Goal: Information Seeking & Learning: Learn about a topic

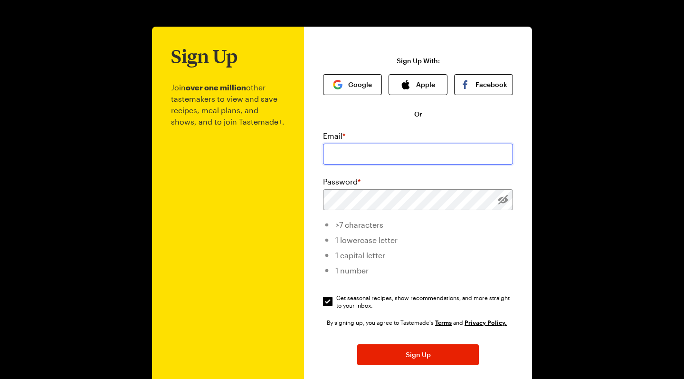
click at [450, 154] on input "email" at bounding box center [418, 153] width 190 height 21
type input "[PERSON_NAME][EMAIL_ADDRESS][DOMAIN_NAME]"
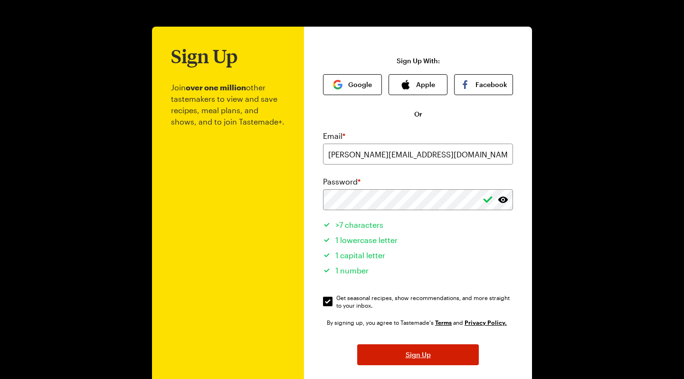
click at [437, 355] on button "Sign Up" at bounding box center [418, 354] width 122 height 21
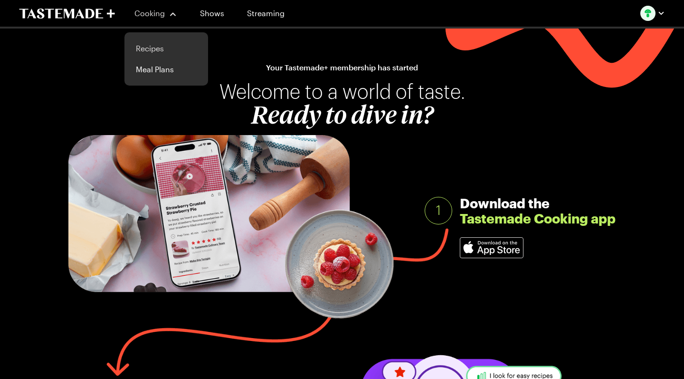
click at [164, 48] on link "Recipes" at bounding box center [166, 48] width 72 height 21
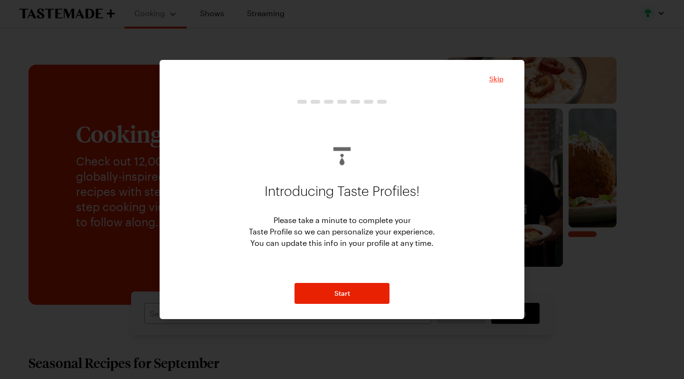
click at [501, 76] on span "Skip" at bounding box center [496, 78] width 14 height 9
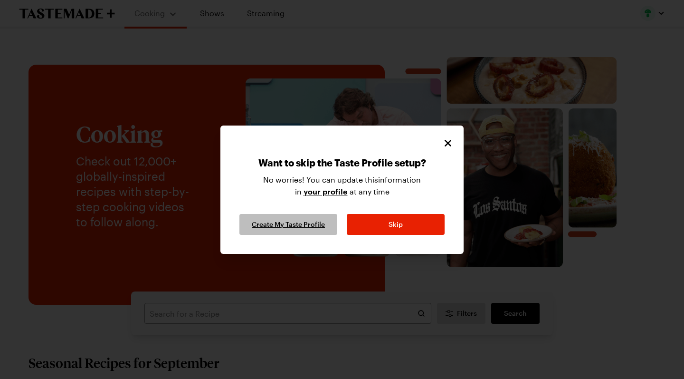
click at [298, 225] on span "Create My Taste Profile" at bounding box center [288, 223] width 73 height 9
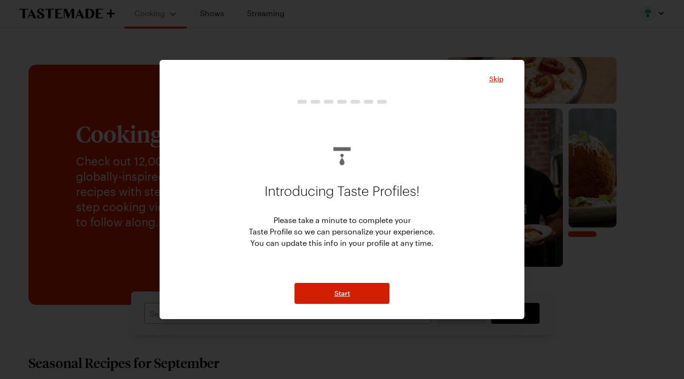
click at [335, 295] on span "Start" at bounding box center [342, 292] width 16 height 9
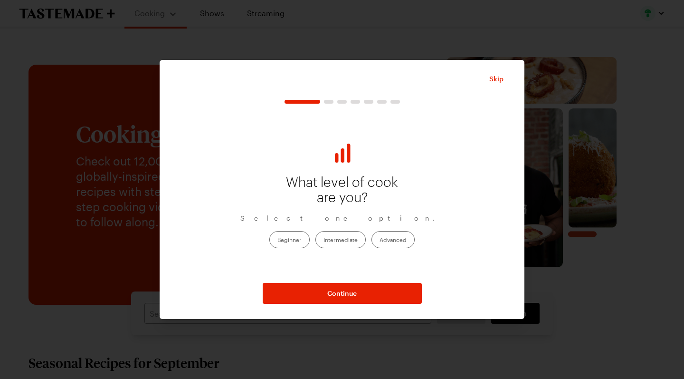
click at [298, 242] on label "Beginner" at bounding box center [289, 239] width 40 height 17
click at [277, 240] on input "Beginner" at bounding box center [277, 240] width 0 height 0
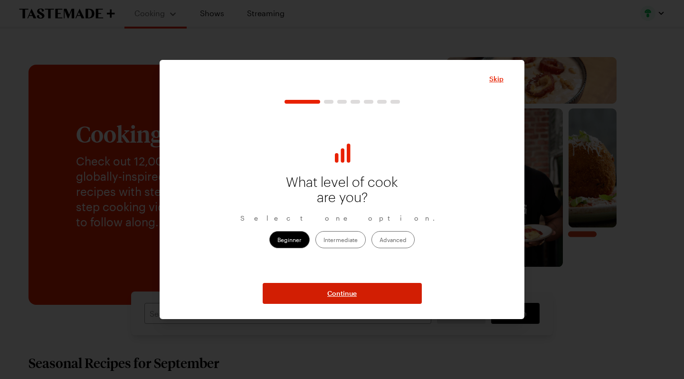
click at [344, 296] on span "Continue" at bounding box center [341, 292] width 29 height 9
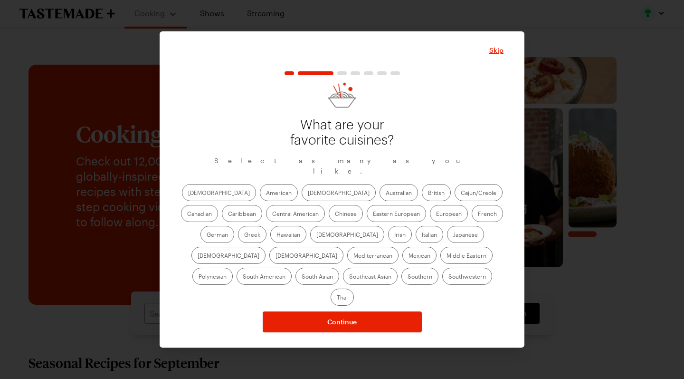
click at [260, 199] on label "American" at bounding box center [279, 192] width 38 height 17
click at [266, 193] on input "American" at bounding box center [266, 193] width 0 height 0
click at [310, 234] on label "[DEMOGRAPHIC_DATA]" at bounding box center [347, 234] width 74 height 17
click at [316, 235] on input "[DEMOGRAPHIC_DATA]" at bounding box center [316, 235] width 0 height 0
click at [398, 246] on label "Mediterranean" at bounding box center [372, 254] width 51 height 17
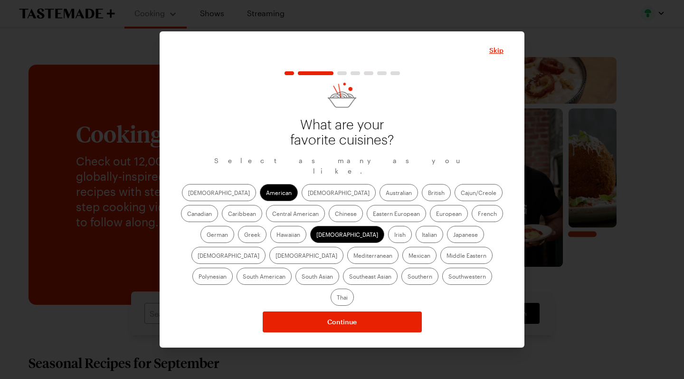
click at [353, 256] on input "Mediterranean" at bounding box center [353, 256] width 0 height 0
click at [416, 241] on label "Italian" at bounding box center [430, 234] width 28 height 17
click at [422, 235] on input "Italian" at bounding box center [422, 235] width 0 height 0
click at [402, 262] on label "Mexican" at bounding box center [419, 254] width 34 height 17
click at [408, 256] on input "Mexican" at bounding box center [408, 256] width 0 height 0
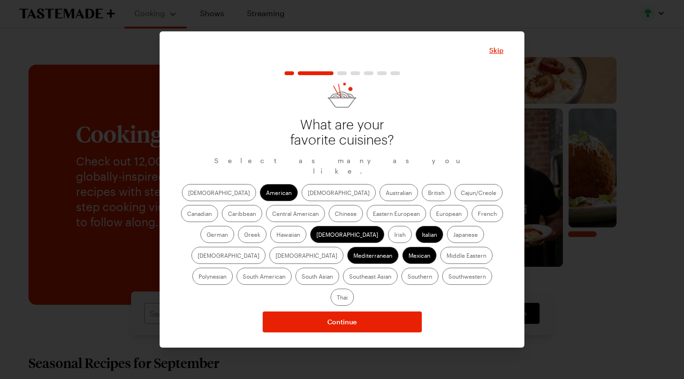
click at [440, 261] on label "Middle Eastern" at bounding box center [466, 254] width 52 height 17
click at [446, 256] on Eastern "Middle Eastern" at bounding box center [446, 256] width 0 height 0
click at [442, 283] on label "Southwestern" at bounding box center [467, 275] width 50 height 17
click at [448, 277] on input "Southwestern" at bounding box center [448, 277] width 0 height 0
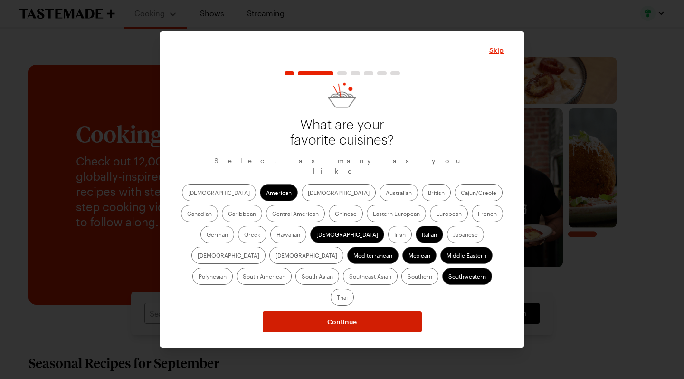
click at [343, 317] on span "Continue" at bounding box center [341, 321] width 29 height 9
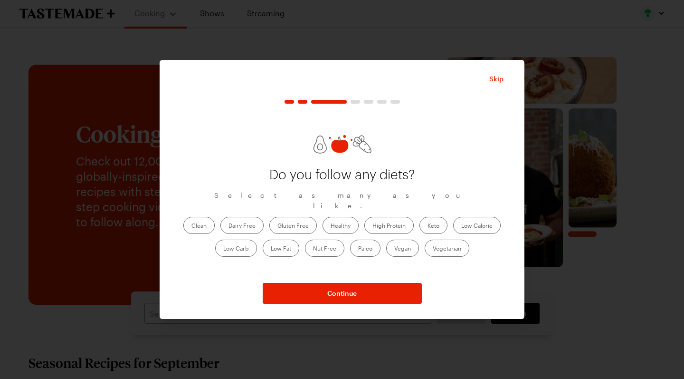
click at [235, 240] on label "Low Carb" at bounding box center [236, 247] width 42 height 17
click at [223, 249] on Carb "Low Carb" at bounding box center [223, 249] width 0 height 0
click at [467, 223] on label "Low Calorie" at bounding box center [476, 225] width 47 height 17
click at [461, 226] on Calorie "Low Calorie" at bounding box center [461, 226] width 0 height 0
click at [334, 218] on label "Healthy" at bounding box center [340, 225] width 36 height 17
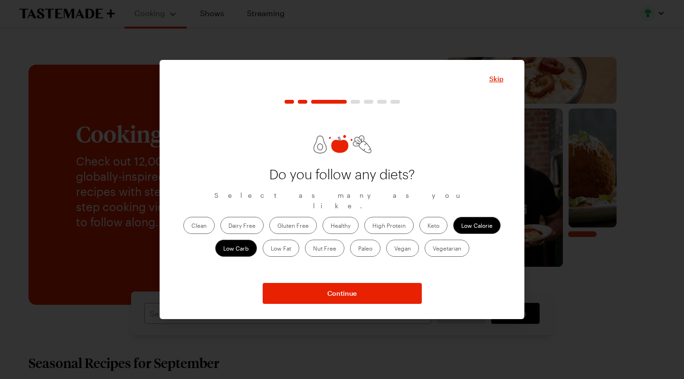
click at [331, 226] on input "Healthy" at bounding box center [331, 226] width 0 height 0
click at [206, 219] on label "Clean" at bounding box center [198, 225] width 31 height 17
click at [191, 226] on input "Clean" at bounding box center [191, 226] width 0 height 0
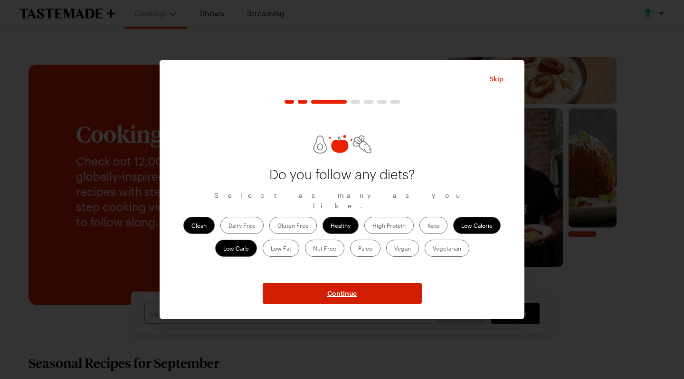
click at [316, 289] on button "Continue" at bounding box center [342, 293] width 159 height 21
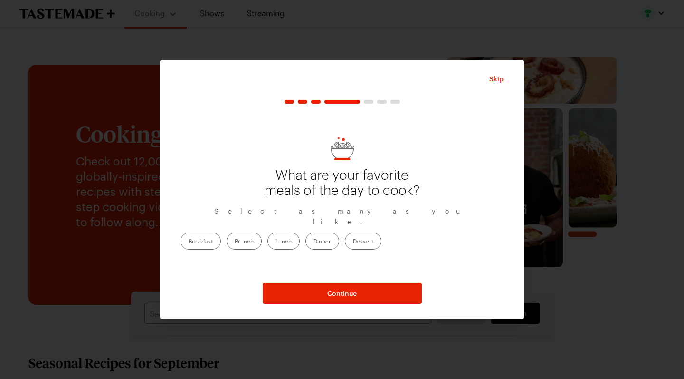
click at [300, 236] on label "Lunch" at bounding box center [283, 240] width 32 height 17
click at [275, 242] on input "Lunch" at bounding box center [275, 242] width 0 height 0
click at [339, 236] on label "Dinner" at bounding box center [322, 240] width 34 height 17
click at [313, 242] on input "Dinner" at bounding box center [313, 242] width 0 height 0
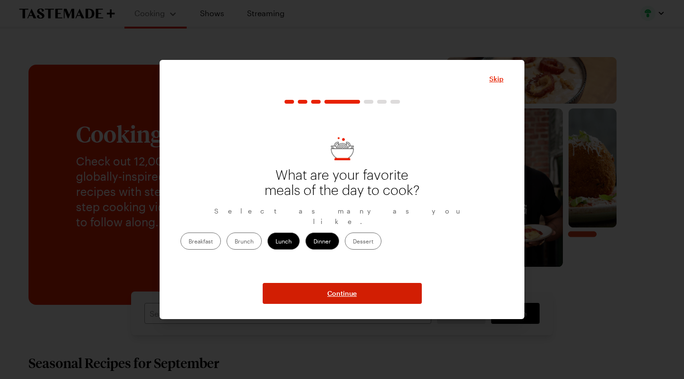
click at [344, 294] on span "Continue" at bounding box center [341, 292] width 29 height 9
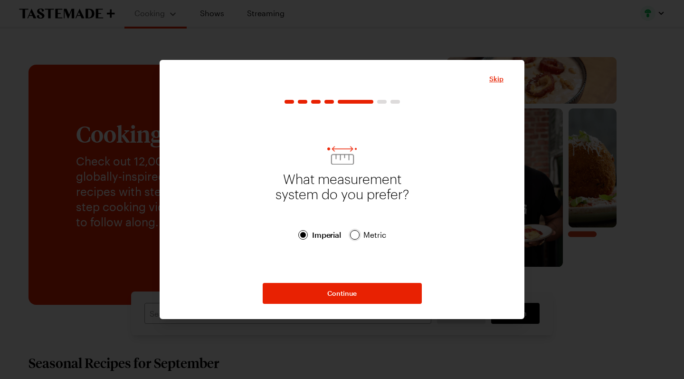
click at [354, 237] on div at bounding box center [355, 235] width 6 height 6
click at [315, 233] on span "Imperial" at bounding box center [327, 234] width 30 height 11
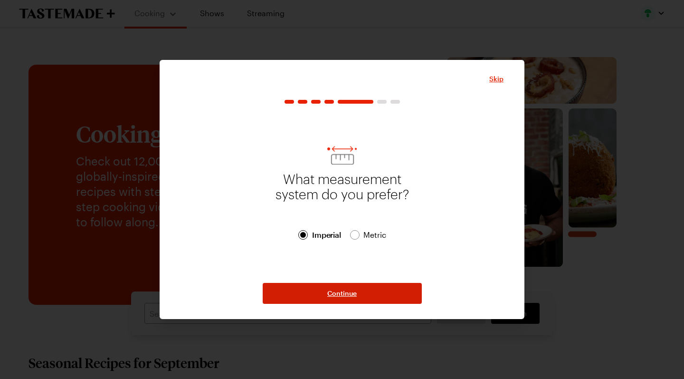
click at [346, 289] on span "Continue" at bounding box center [341, 292] width 29 height 9
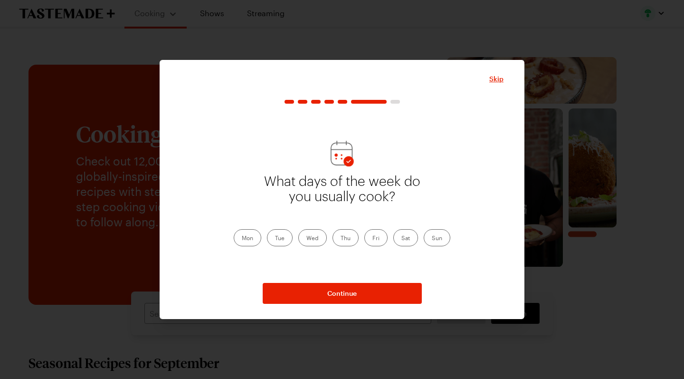
click at [281, 237] on label "Tue" at bounding box center [280, 237] width 26 height 17
click at [275, 238] on input "Tue" at bounding box center [275, 238] width 0 height 0
click at [342, 242] on label "Thu" at bounding box center [345, 237] width 26 height 17
click at [341, 238] on input "Thu" at bounding box center [341, 238] width 0 height 0
click at [430, 240] on label "Sun" at bounding box center [437, 237] width 27 height 17
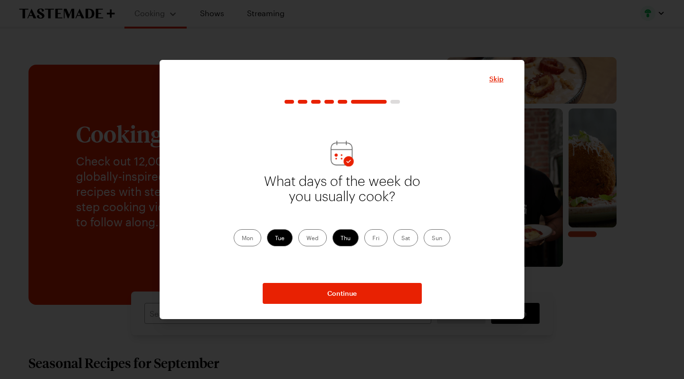
click at [432, 238] on input "Sun" at bounding box center [432, 238] width 0 height 0
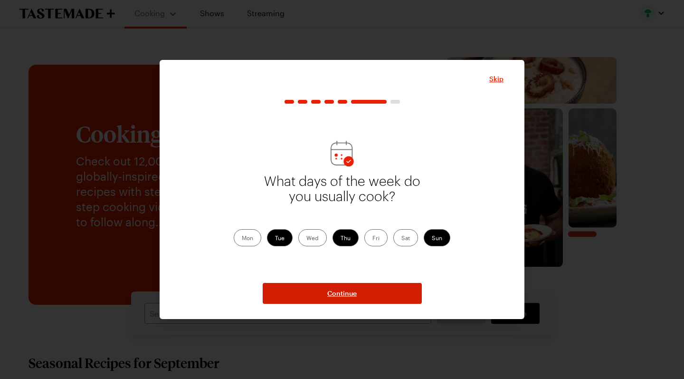
click at [376, 287] on button "Continue" at bounding box center [342, 293] width 159 height 21
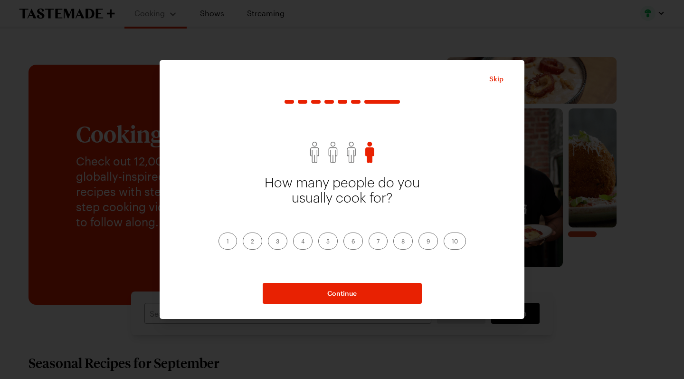
click at [255, 237] on label "2" at bounding box center [252, 240] width 19 height 17
click at [251, 242] on input "2" at bounding box center [251, 242] width 0 height 0
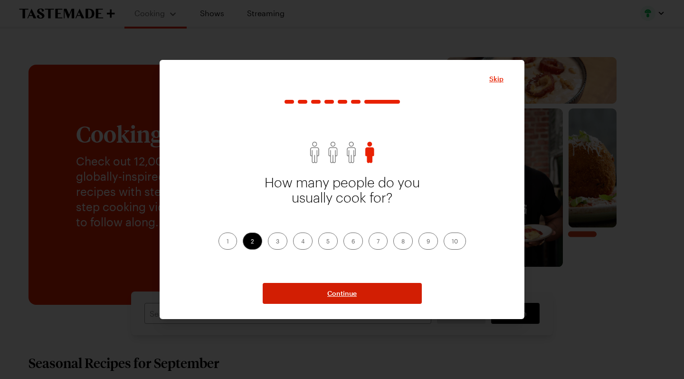
click at [352, 289] on span "Continue" at bounding box center [341, 292] width 29 height 9
click at [332, 292] on span "Continue" at bounding box center [341, 292] width 29 height 9
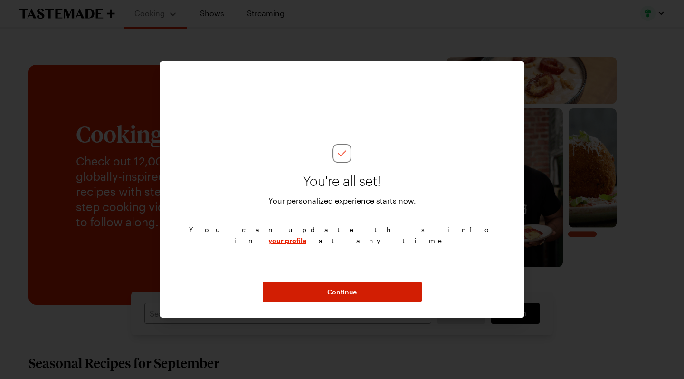
click at [337, 296] on button "Continue" at bounding box center [342, 291] width 159 height 21
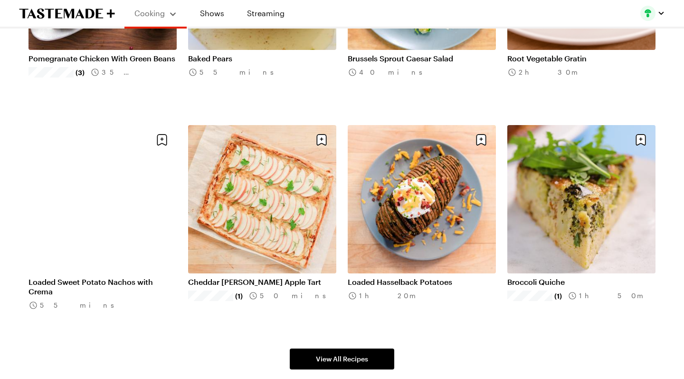
scroll to position [514, 0]
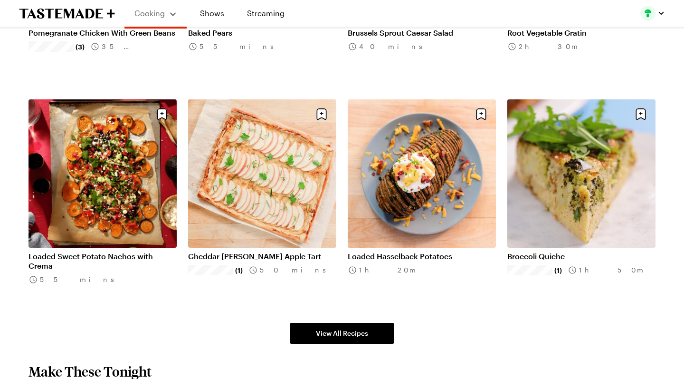
click at [99, 251] on link "Loaded Sweet Potato Nachos with Crema" at bounding box center [102, 260] width 148 height 19
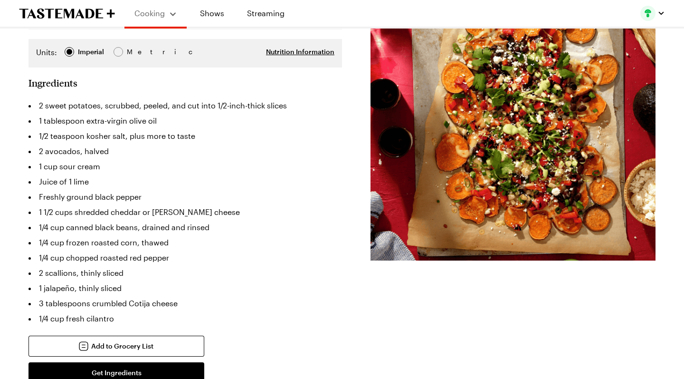
scroll to position [198, 0]
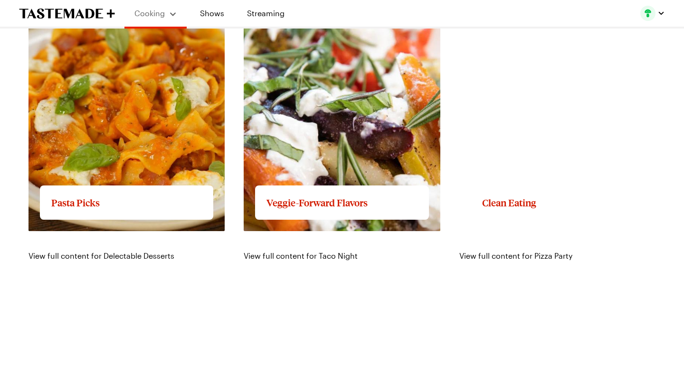
scroll to position [1181, 0]
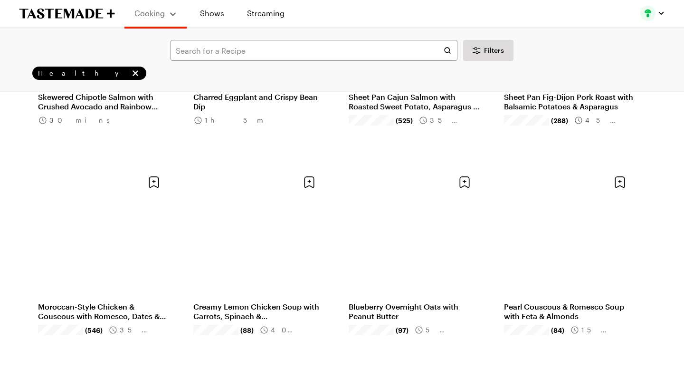
scroll to position [412, 0]
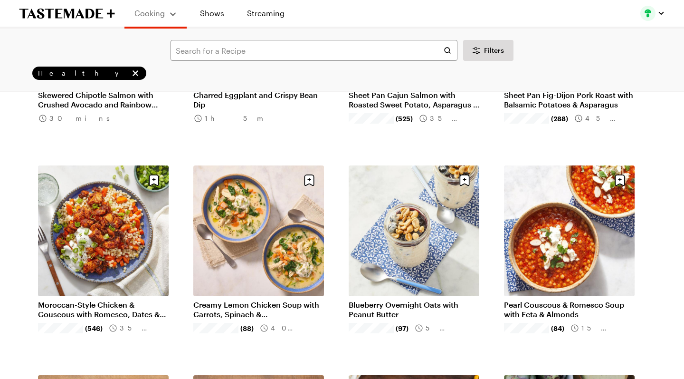
click at [117, 300] on link "Moroccan-Style Chicken & Couscous with Romesco, Dates & Yogurt" at bounding box center [103, 309] width 131 height 19
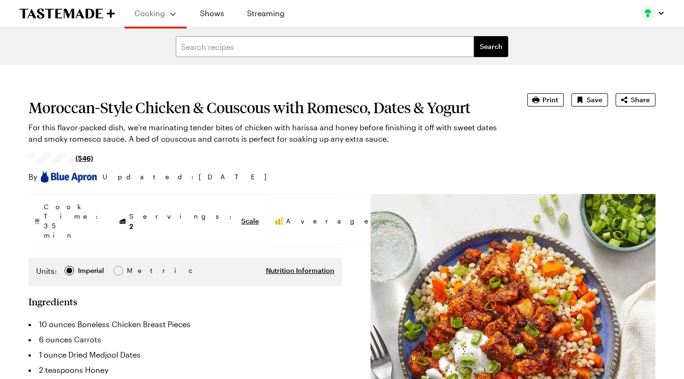
type textarea "x"
